Goal: Information Seeking & Learning: Find specific fact

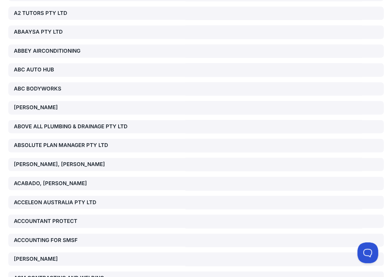
scroll to position [12526, 0]
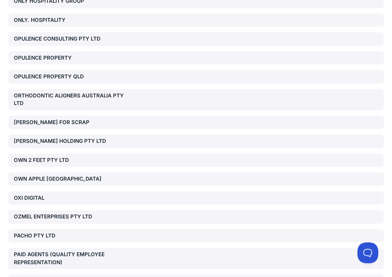
click at [76, 213] on div "OZMEL ENTERPRISES PTY LTD" at bounding box center [73, 217] width 119 height 8
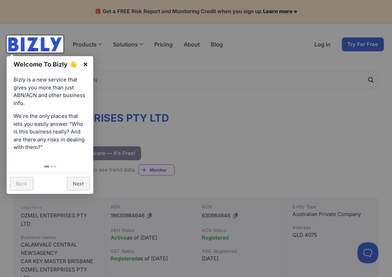
click at [87, 61] on link "×" at bounding box center [86, 64] width 16 height 16
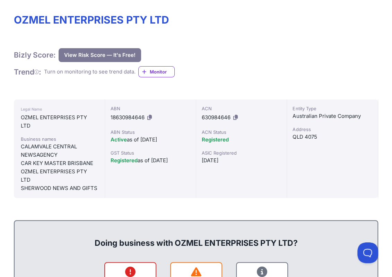
scroll to position [104, 0]
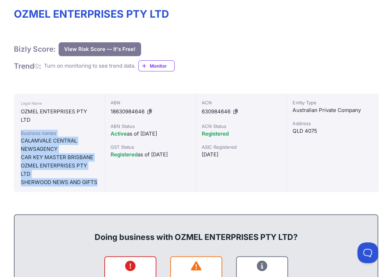
drag, startPoint x: 18, startPoint y: 133, endPoint x: 96, endPoint y: 184, distance: 92.1
click at [96, 184] on div "Legal Name OZMEL ENTERPRISES PTY LTD Business names CALAMVALE CENTRAL NEWSAGENC…" at bounding box center [59, 142] width 91 height 98
click at [96, 184] on div "SHERWOOD NEWS AND GIFTS" at bounding box center [59, 182] width 77 height 8
